Goal: Information Seeking & Learning: Check status

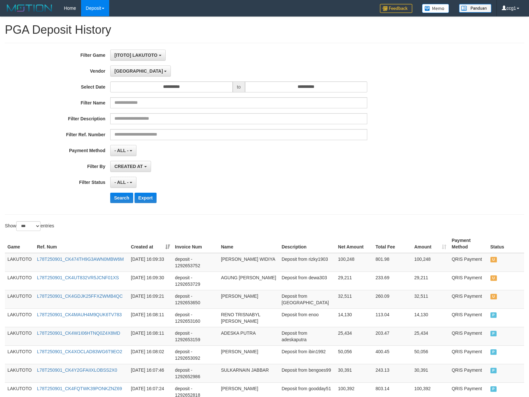
select select "**********"
select select "*"
select select "***"
click at [117, 197] on button "Search" at bounding box center [121, 198] width 23 height 10
click at [316, 175] on div "**********" at bounding box center [220, 129] width 441 height 158
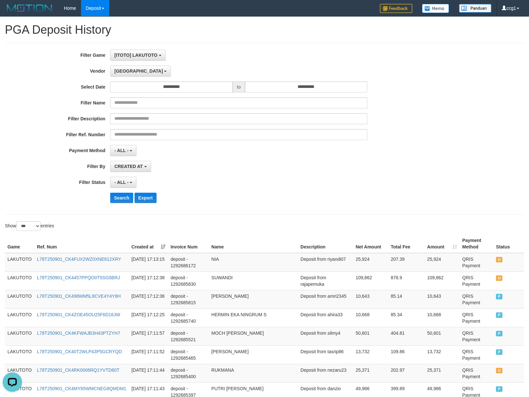
click at [288, 161] on div "CREATED AT PAID AT CREATED AT" at bounding box center [238, 166] width 257 height 11
click at [375, 149] on div "**********" at bounding box center [220, 150] width 441 height 11
click at [126, 70] on span "[GEOGRAPHIC_DATA]" at bounding box center [138, 70] width 49 height 5
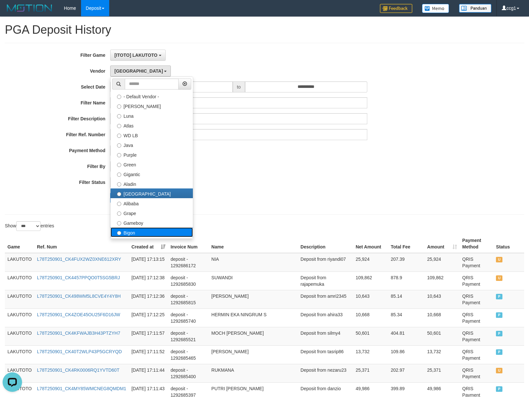
click at [127, 233] on label "Bigon" at bounding box center [152, 232] width 82 height 10
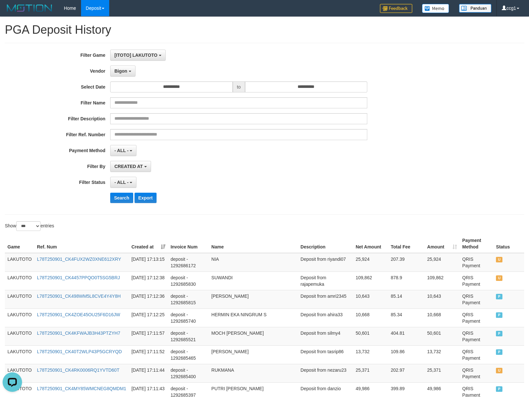
drag, startPoint x: 241, startPoint y: 220, endPoint x: 143, endPoint y: 222, distance: 98.5
click at [123, 199] on button "Search" at bounding box center [121, 198] width 23 height 10
click at [328, 199] on div "Search Export" at bounding box center [275, 198] width 331 height 10
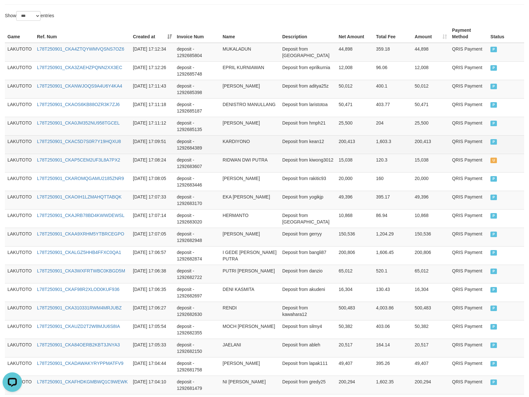
scroll to position [230, 0]
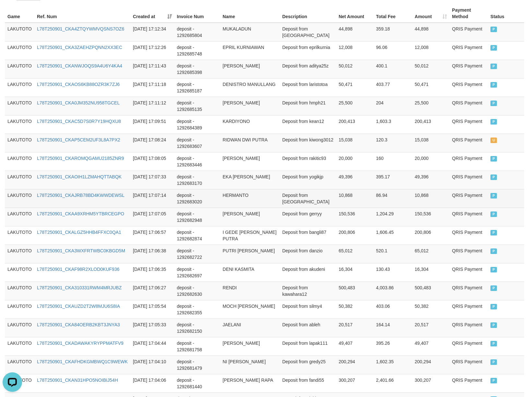
click at [322, 205] on td "Deposit from [GEOGRAPHIC_DATA]" at bounding box center [308, 198] width 56 height 18
click at [447, 197] on td "10,868" at bounding box center [430, 198] width 37 height 18
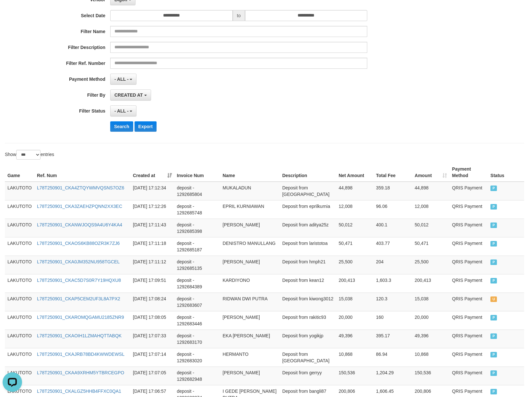
scroll to position [0, 0]
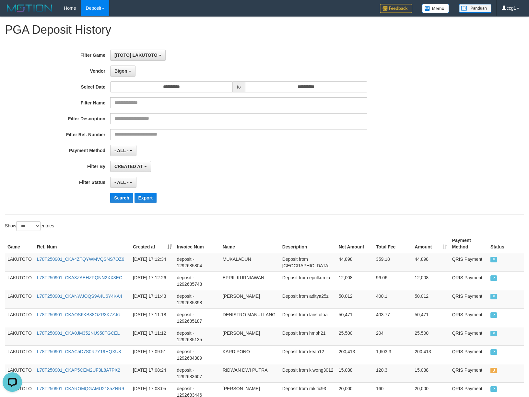
click at [327, 202] on div "Search Export" at bounding box center [275, 198] width 331 height 10
click at [120, 200] on button "Search" at bounding box center [121, 198] width 23 height 10
drag, startPoint x: 254, startPoint y: 204, endPoint x: 210, endPoint y: 209, distance: 44.0
click at [247, 204] on div "**********" at bounding box center [220, 129] width 441 height 158
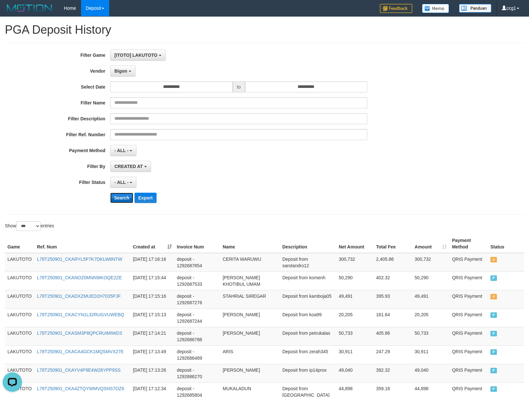
click at [113, 200] on button "Search" at bounding box center [121, 198] width 23 height 10
drag, startPoint x: 113, startPoint y: 200, endPoint x: 121, endPoint y: 200, distance: 7.8
click at [117, 200] on button "Search" at bounding box center [121, 198] width 23 height 10
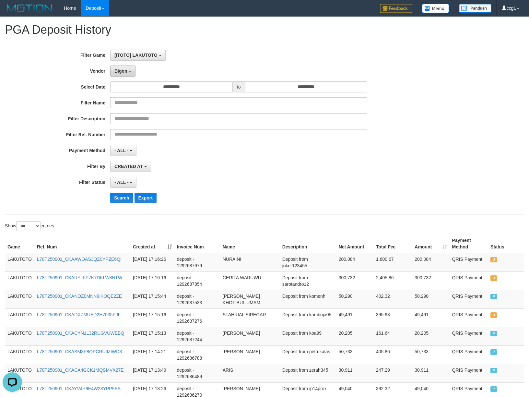
click at [119, 72] on span "Bigon" at bounding box center [120, 70] width 13 height 5
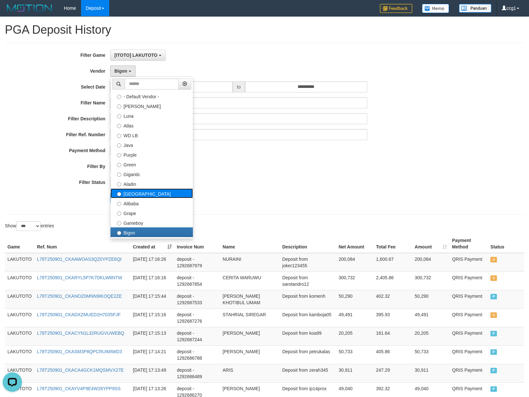
click at [142, 194] on label "[GEOGRAPHIC_DATA]" at bounding box center [152, 193] width 82 height 10
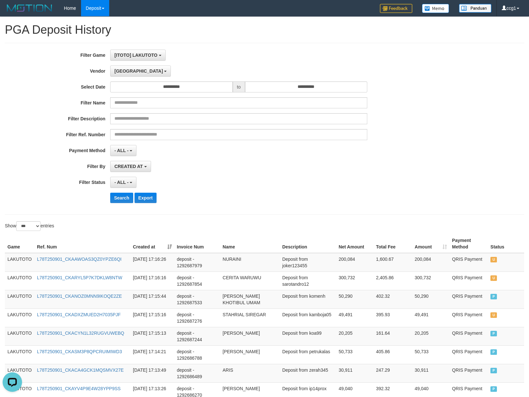
drag, startPoint x: 292, startPoint y: 188, endPoint x: 101, endPoint y: 193, distance: 190.9
click at [281, 192] on div "**********" at bounding box center [220, 129] width 441 height 158
click at [113, 199] on button "Search" at bounding box center [121, 198] width 23 height 10
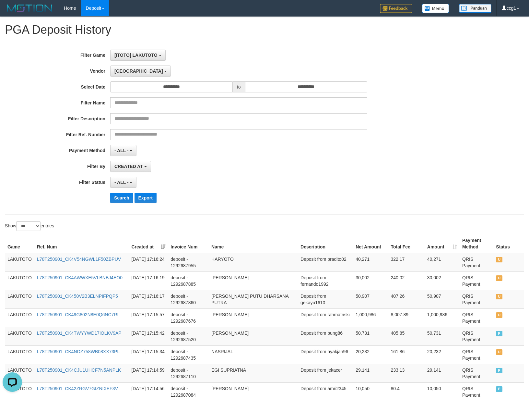
click at [401, 187] on div "**********" at bounding box center [220, 182] width 441 height 11
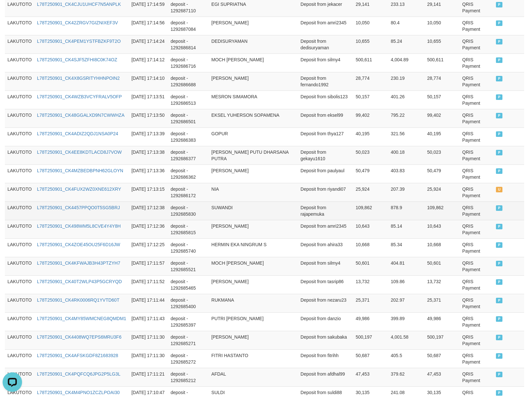
drag, startPoint x: 423, startPoint y: 212, endPoint x: 395, endPoint y: 212, distance: 28.2
click at [421, 212] on tr "LAKUTOTO L78T250901_CK4457PPQO0T5SG5BRJ [DATE] 17:12:38 deposit - 1292685830 SU…" at bounding box center [264, 210] width 519 height 18
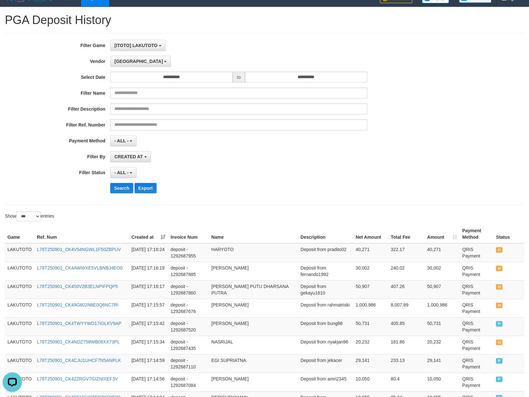
scroll to position [0, 0]
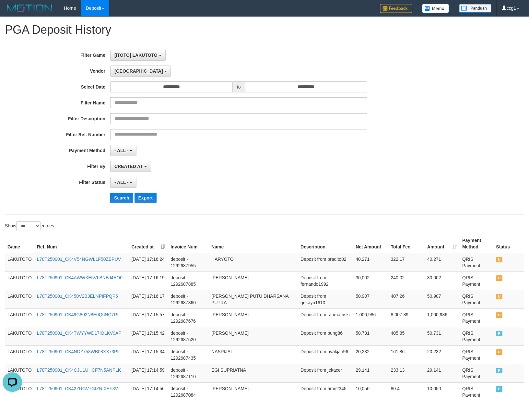
click at [122, 193] on div "**********" at bounding box center [220, 129] width 441 height 158
drag, startPoint x: 122, startPoint y: 193, endPoint x: 261, endPoint y: 192, distance: 139.0
click at [127, 193] on div "**********" at bounding box center [220, 129] width 441 height 158
click at [119, 199] on button "Search" at bounding box center [121, 198] width 23 height 10
drag, startPoint x: 119, startPoint y: 199, endPoint x: 129, endPoint y: 199, distance: 10.4
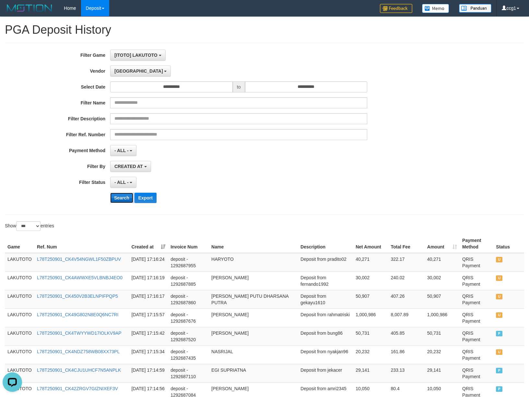
click at [122, 199] on button "Search" at bounding box center [121, 198] width 23 height 10
click at [275, 200] on div "Search Export" at bounding box center [275, 198] width 331 height 10
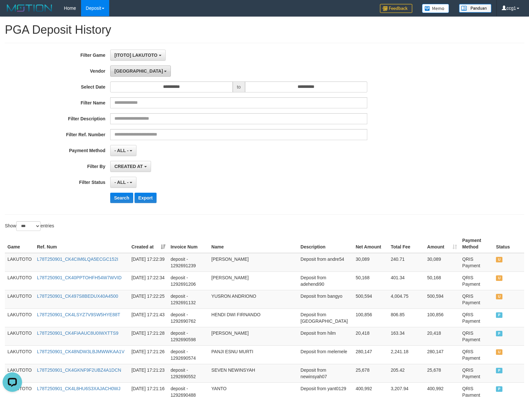
click at [123, 71] on span "[GEOGRAPHIC_DATA]" at bounding box center [138, 70] width 49 height 5
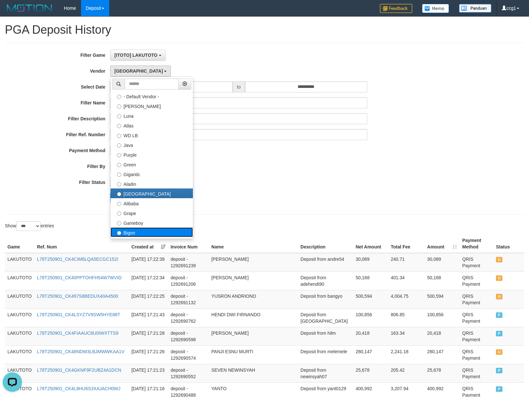
click at [145, 233] on label "Bigon" at bounding box center [152, 232] width 82 height 10
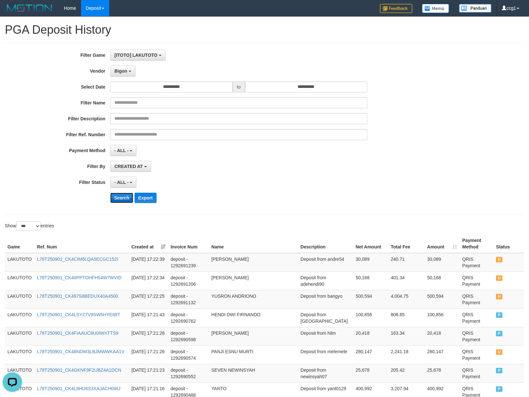
click at [123, 196] on button "Search" at bounding box center [121, 198] width 23 height 10
click at [412, 196] on div "Search Export" at bounding box center [275, 198] width 331 height 10
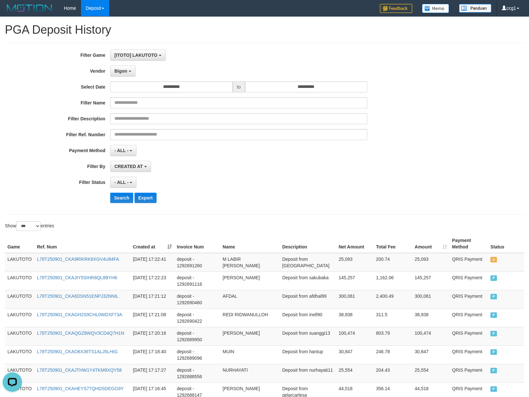
click at [375, 212] on div "**********" at bounding box center [264, 129] width 519 height 172
click at [125, 73] on span "Bigon" at bounding box center [120, 70] width 13 height 5
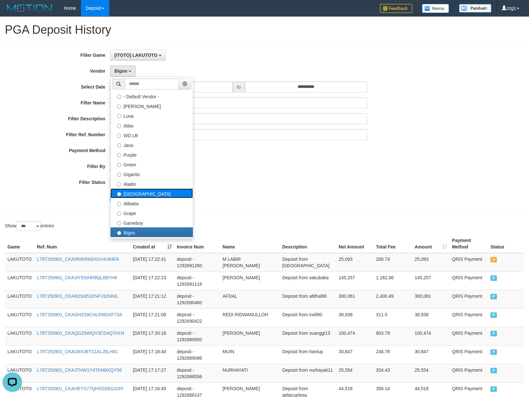
click at [137, 191] on label "[GEOGRAPHIC_DATA]" at bounding box center [152, 193] width 82 height 10
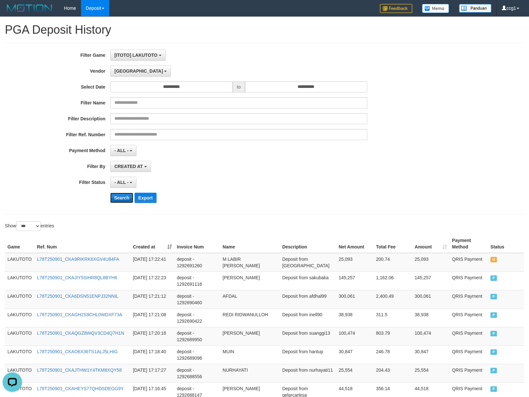
click at [121, 197] on button "Search" at bounding box center [121, 198] width 23 height 10
click at [322, 194] on div "Search Export" at bounding box center [275, 198] width 331 height 10
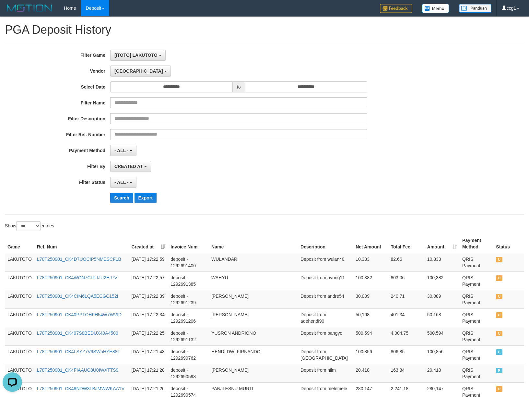
scroll to position [607, 0]
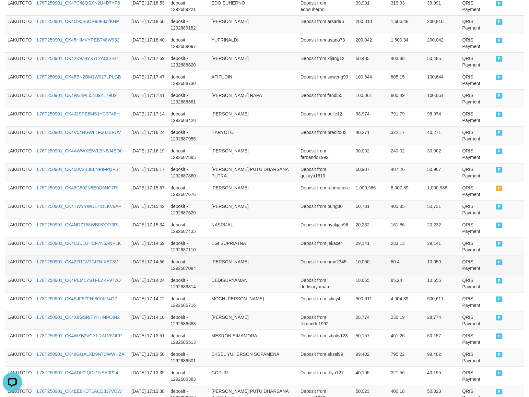
click at [415, 265] on td "80.4" at bounding box center [406, 264] width 36 height 18
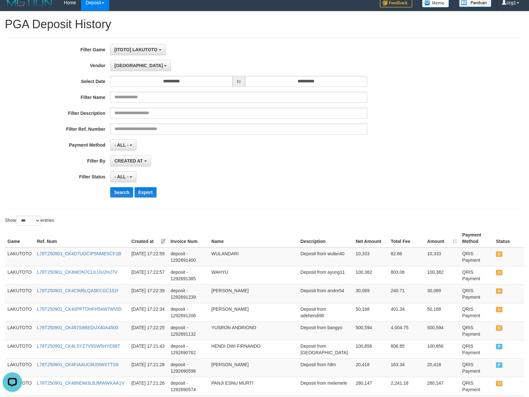
scroll to position [0, 0]
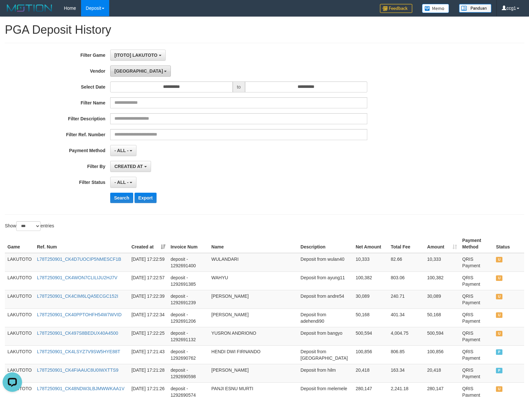
click at [115, 69] on span "[GEOGRAPHIC_DATA]" at bounding box center [138, 70] width 49 height 5
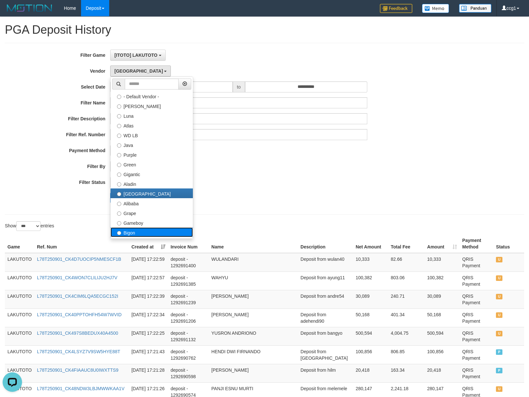
click at [145, 235] on label "Bigon" at bounding box center [152, 232] width 82 height 10
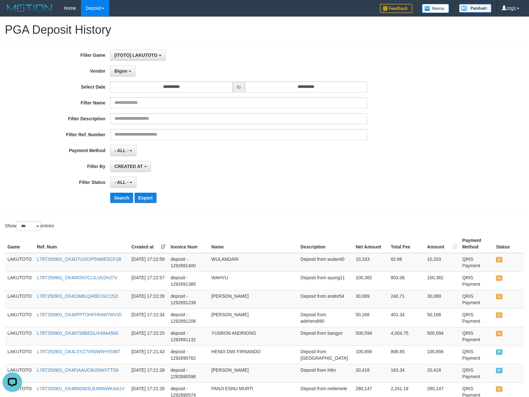
drag, startPoint x: 211, startPoint y: 222, endPoint x: 95, endPoint y: 209, distance: 116.7
click at [198, 222] on div "Show ** ** ** *** entries" at bounding box center [132, 226] width 255 height 11
click at [125, 198] on button "Search" at bounding box center [121, 198] width 23 height 10
click at [286, 202] on div "Search Export" at bounding box center [275, 198] width 331 height 10
click at [290, 202] on div "Search Export" at bounding box center [275, 198] width 331 height 10
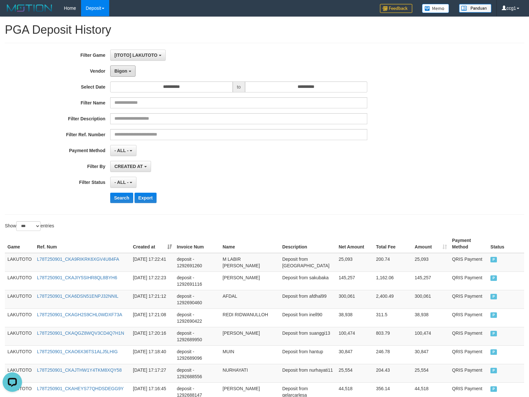
drag, startPoint x: 120, startPoint y: 72, endPoint x: 130, endPoint y: 77, distance: 11.3
click at [120, 72] on span "Bigon" at bounding box center [120, 70] width 13 height 5
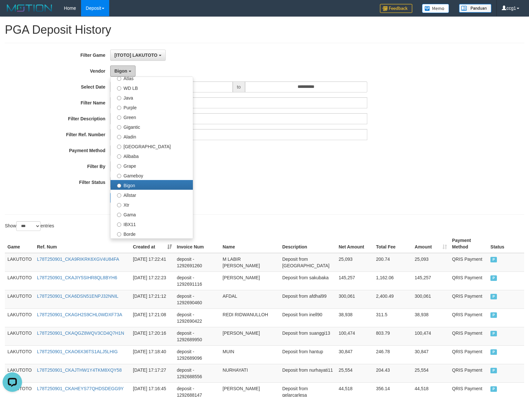
scroll to position [115, 0]
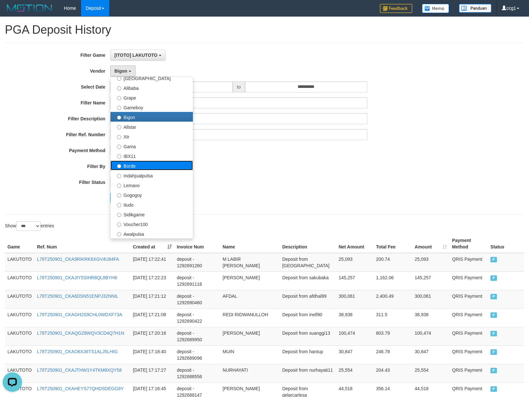
click at [160, 163] on label "Borde" at bounding box center [152, 165] width 82 height 10
select select "**********"
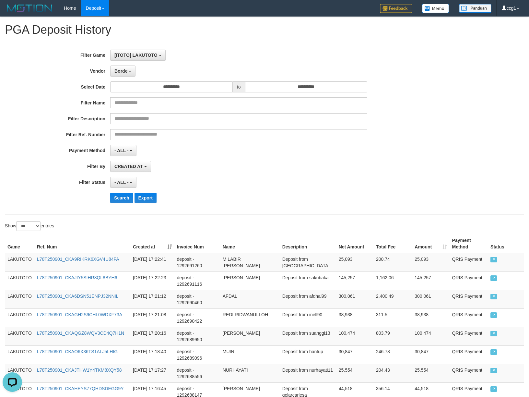
click at [220, 183] on div "- ALL - SELECT ALL - ALL - SELECT STATUS PENDING/UNPAID PAID CANCELED EXPIRED" at bounding box center [238, 182] width 257 height 11
click at [122, 200] on button "Search" at bounding box center [121, 198] width 23 height 10
click at [368, 200] on div "Search Export" at bounding box center [275, 198] width 331 height 10
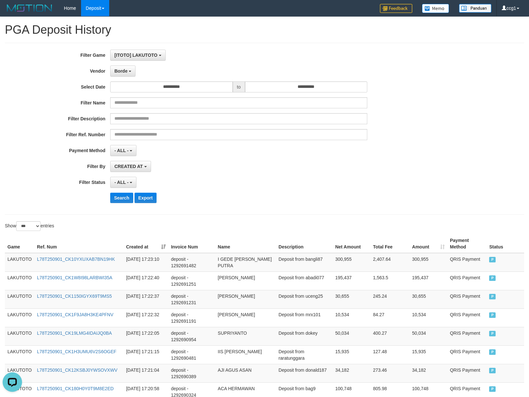
click at [338, 193] on div "**********" at bounding box center [220, 129] width 441 height 158
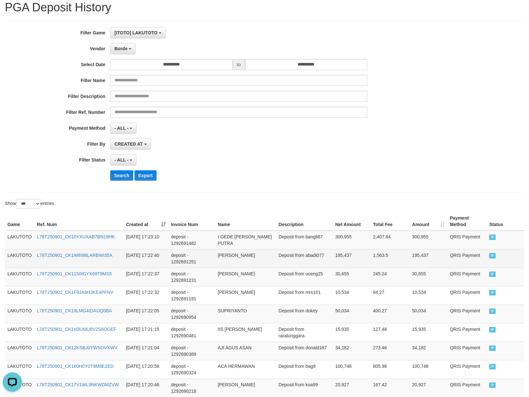
scroll to position [0, 0]
